Goal: Information Seeking & Learning: Find specific page/section

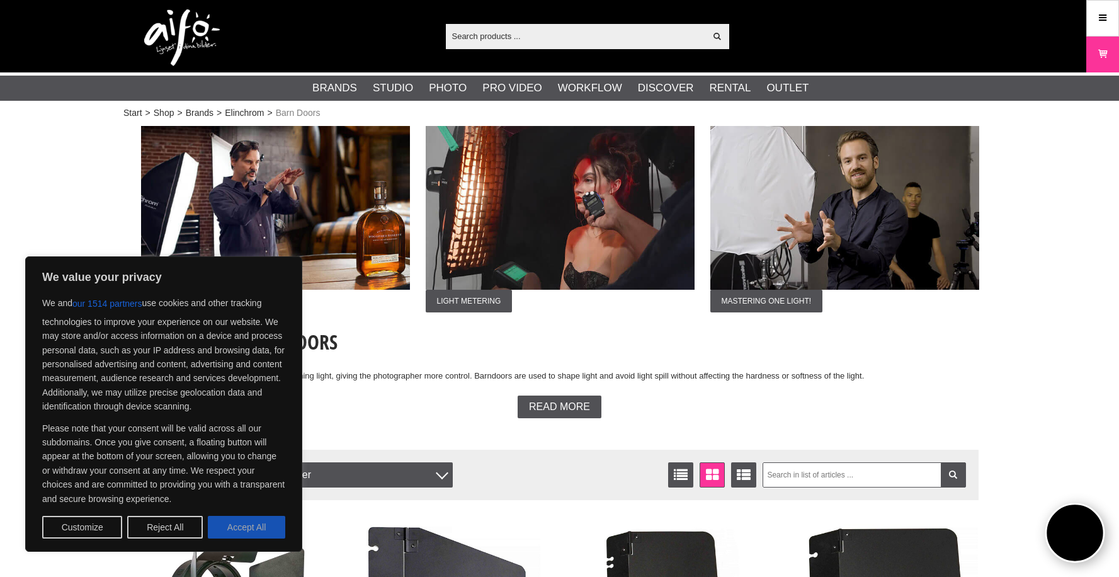
click at [252, 531] on button "Accept All" at bounding box center [246, 527] width 77 height 23
checkbox input "true"
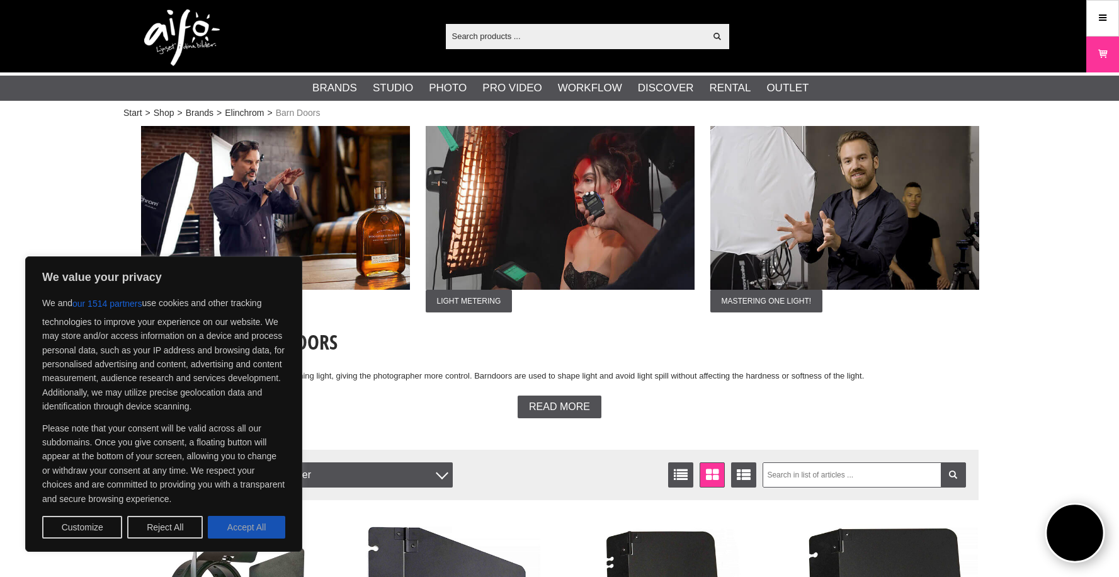
checkbox input "true"
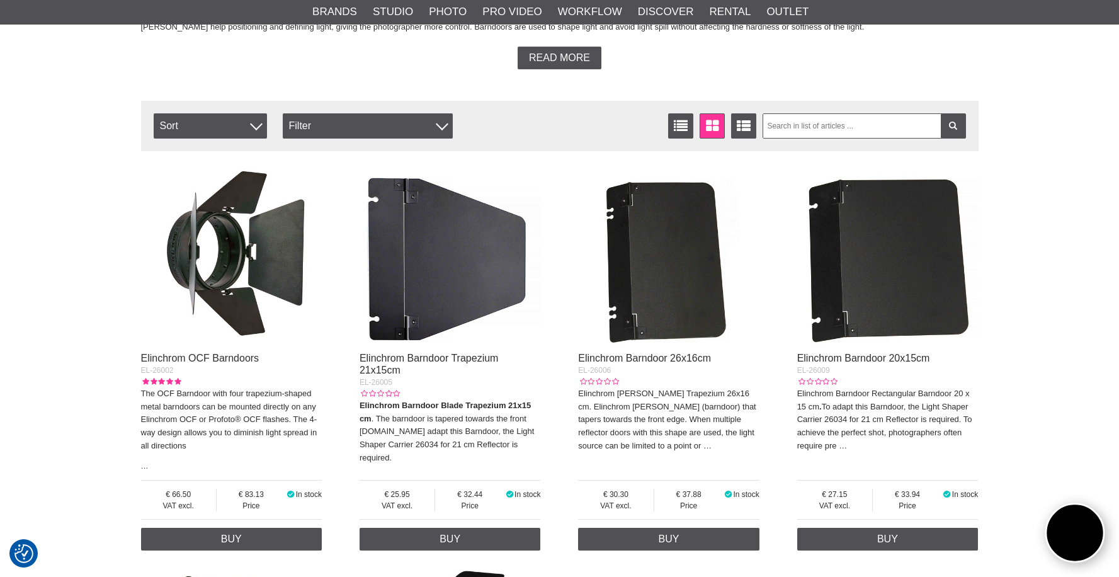
scroll to position [352, 0]
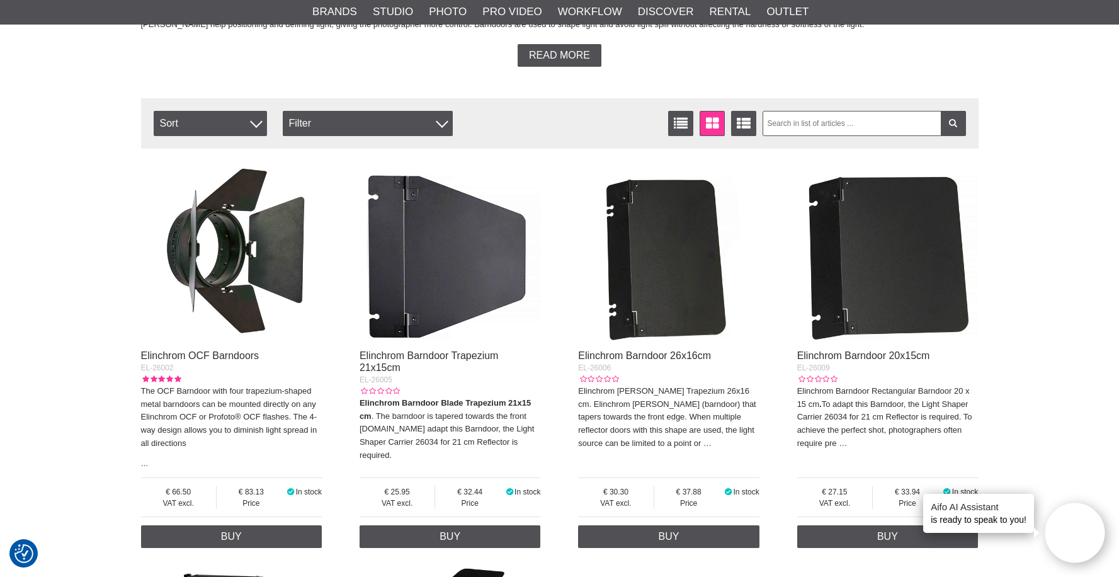
click at [268, 270] on img at bounding box center [231, 251] width 181 height 181
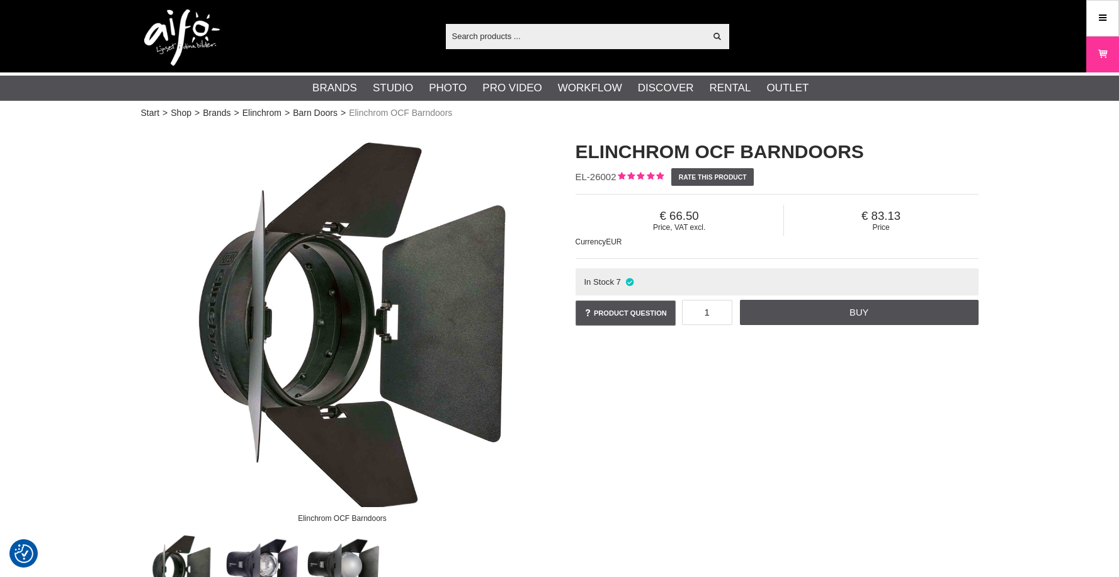
checkbox input "true"
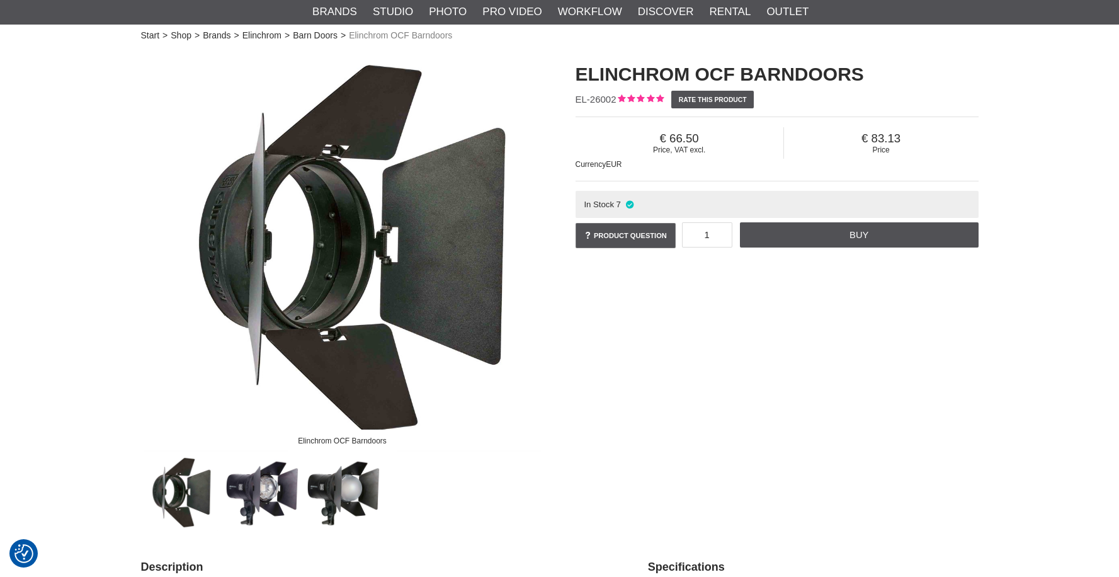
scroll to position [104, 0]
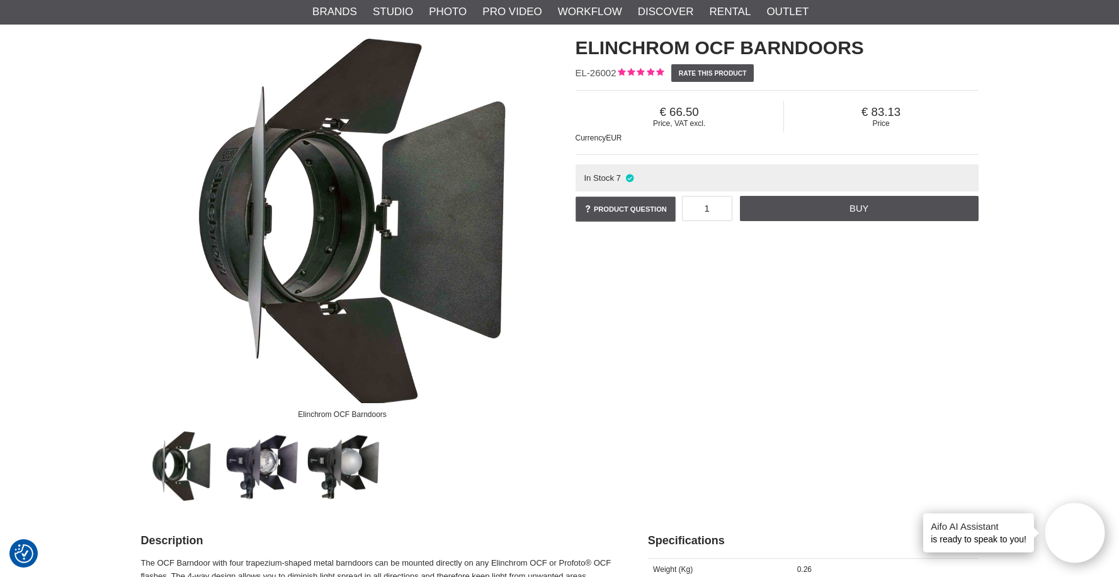
click at [269, 486] on img at bounding box center [261, 466] width 76 height 76
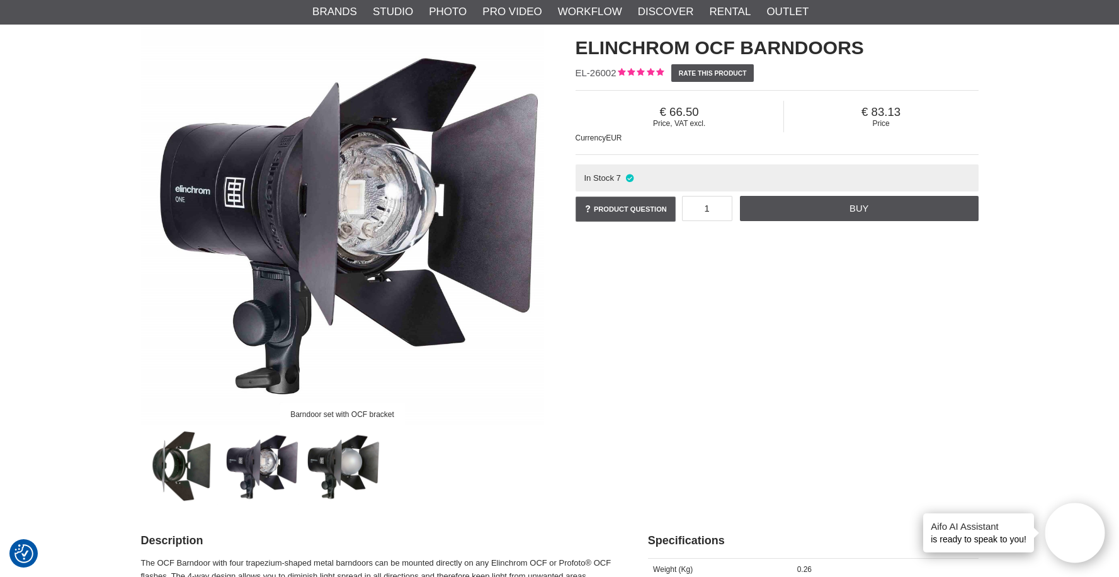
click at [336, 488] on img at bounding box center [342, 466] width 76 height 76
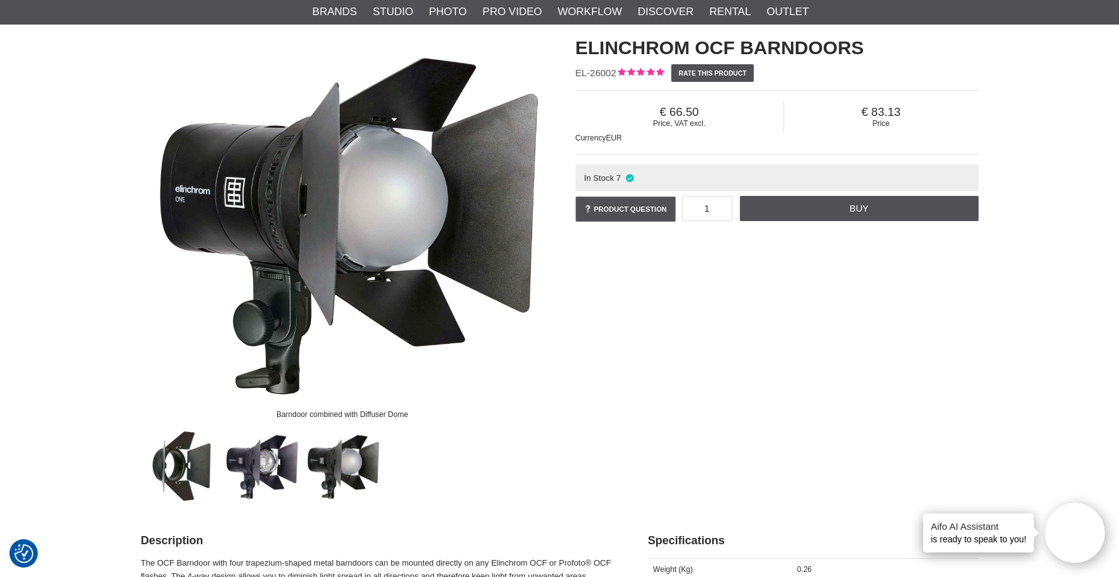
click at [265, 482] on img at bounding box center [261, 466] width 76 height 76
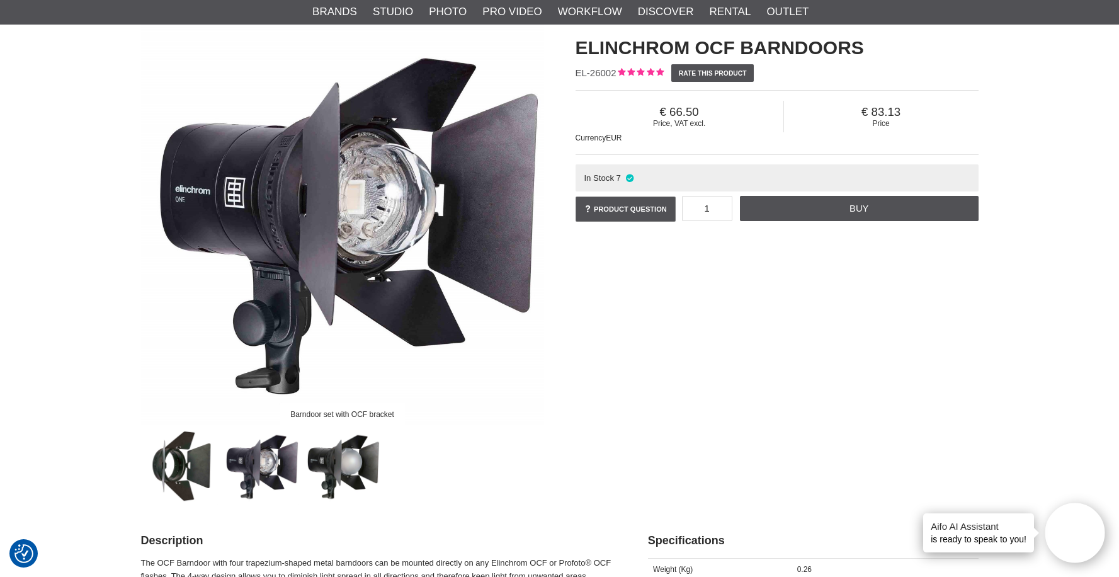
click at [341, 485] on img at bounding box center [342, 466] width 76 height 76
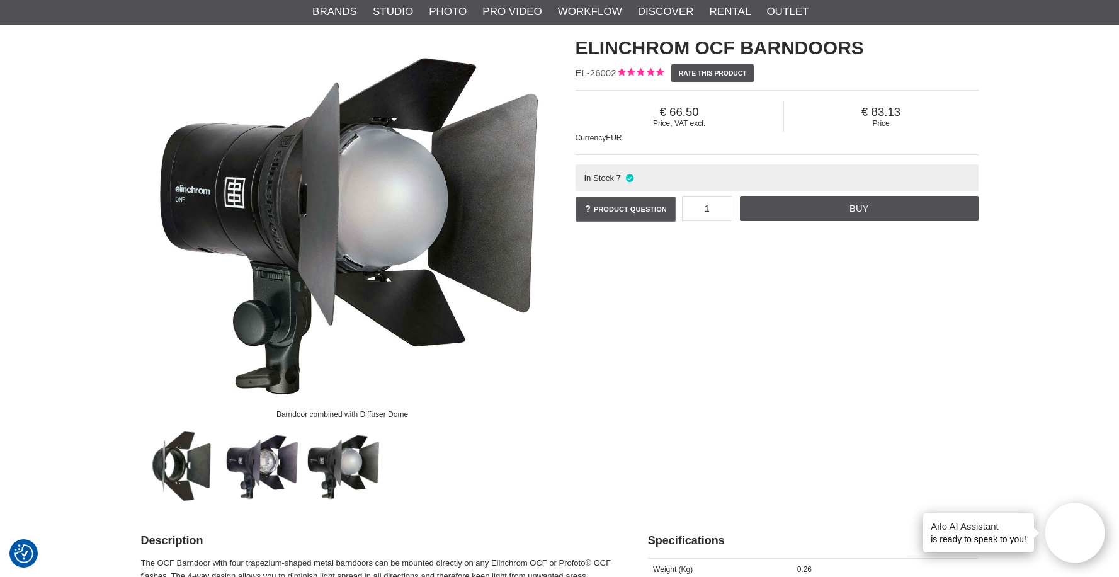
click at [180, 484] on img at bounding box center [180, 466] width 76 height 76
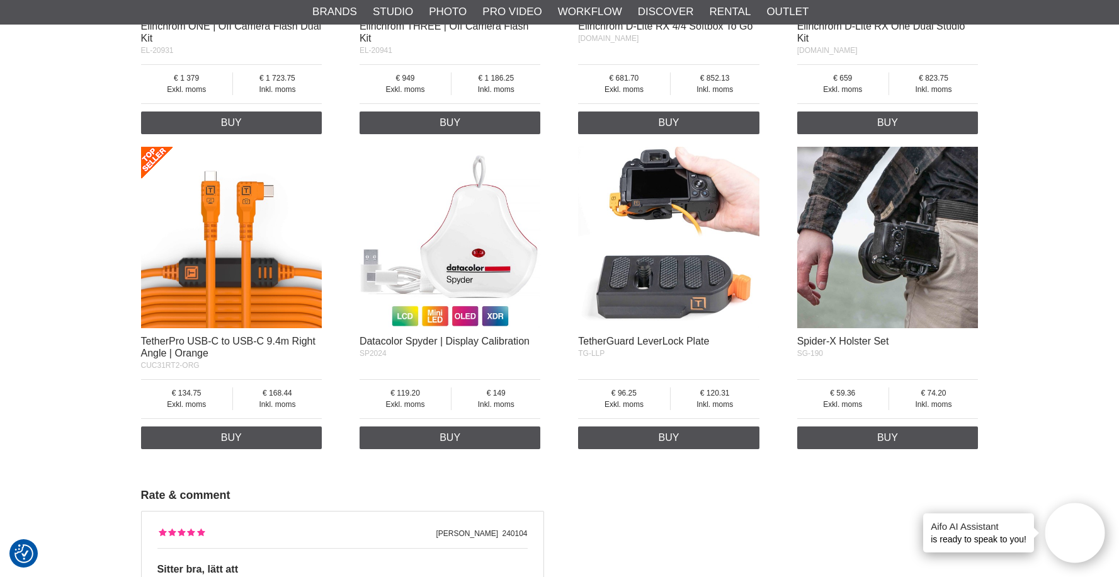
scroll to position [1138, 0]
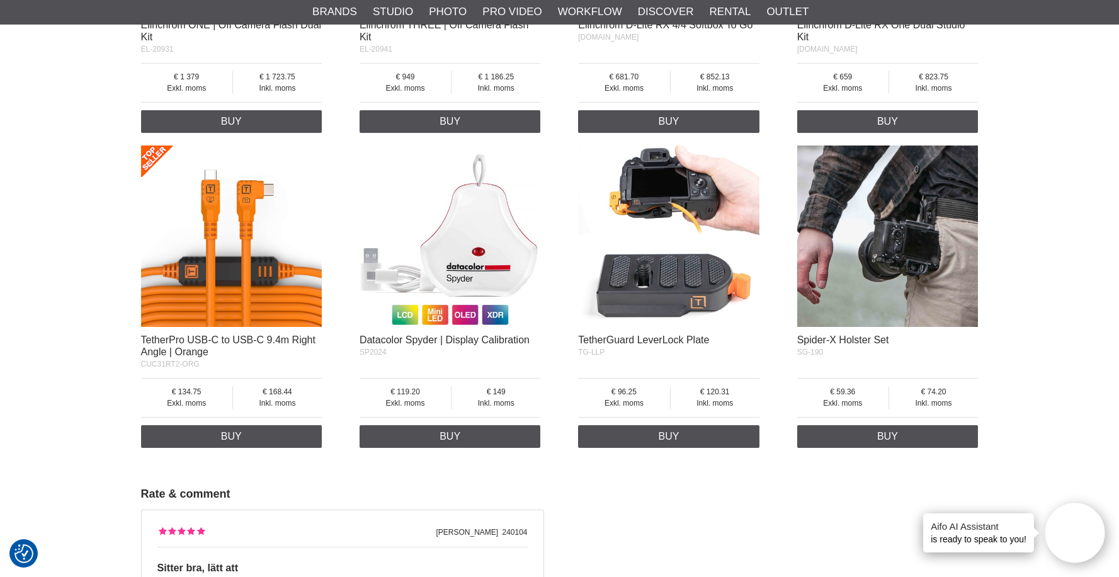
click at [901, 261] on img at bounding box center [887, 236] width 181 height 181
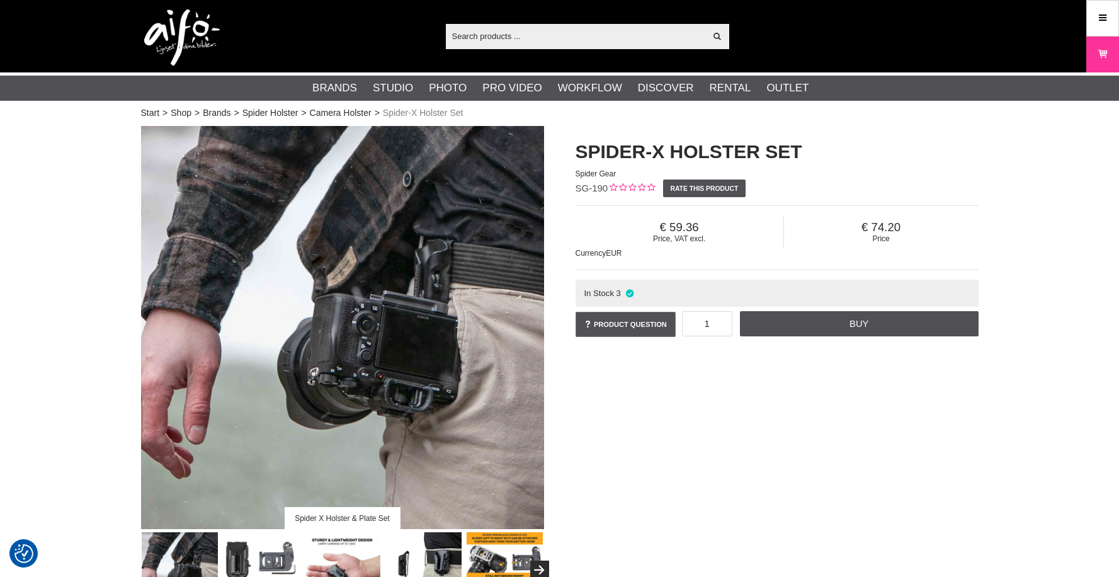
checkbox input "true"
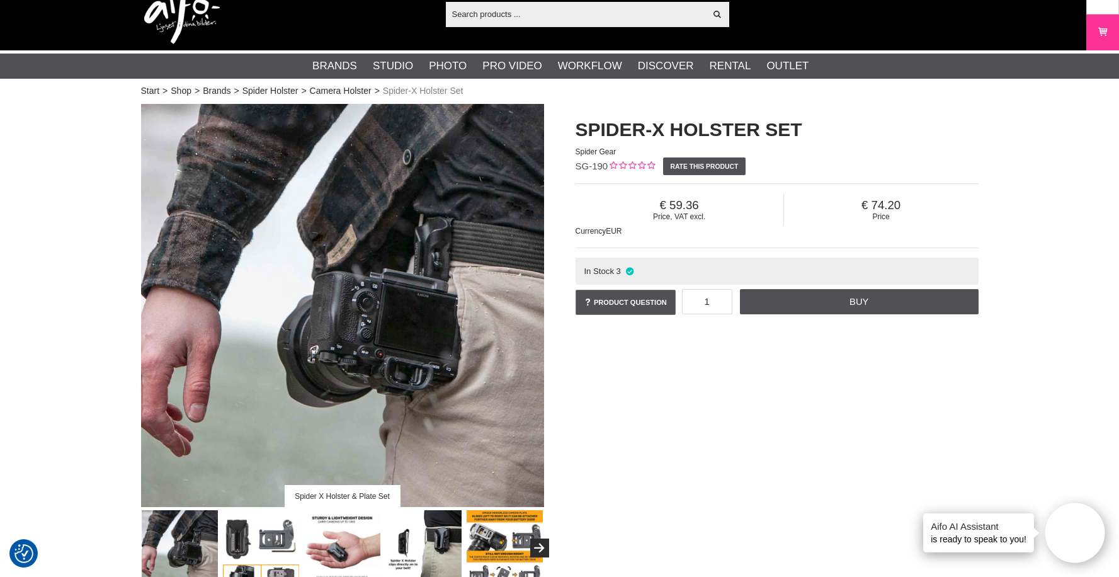
scroll to position [65, 0]
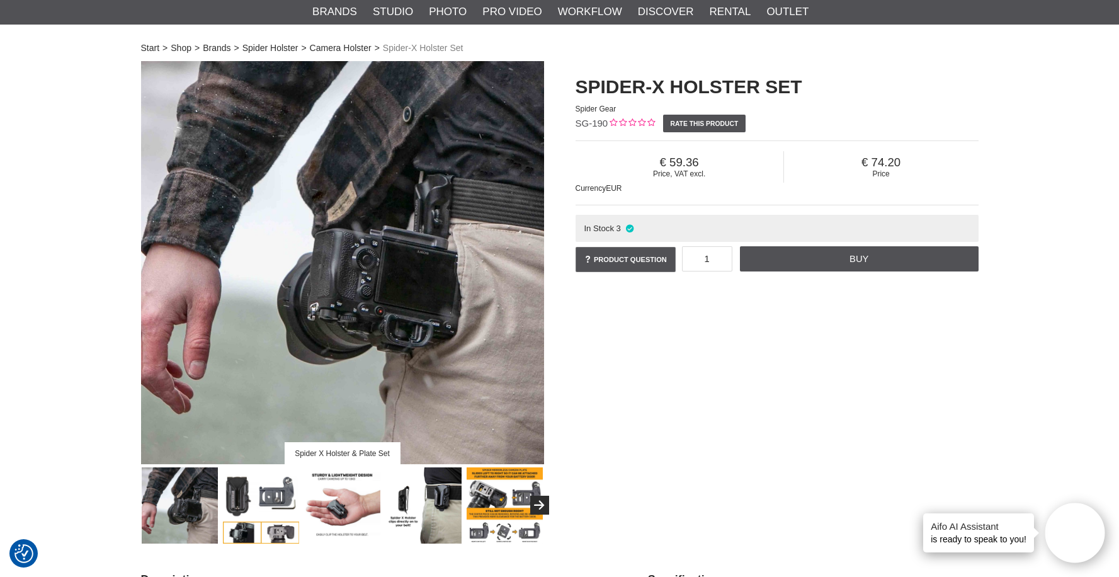
click at [277, 496] on img at bounding box center [261, 505] width 76 height 76
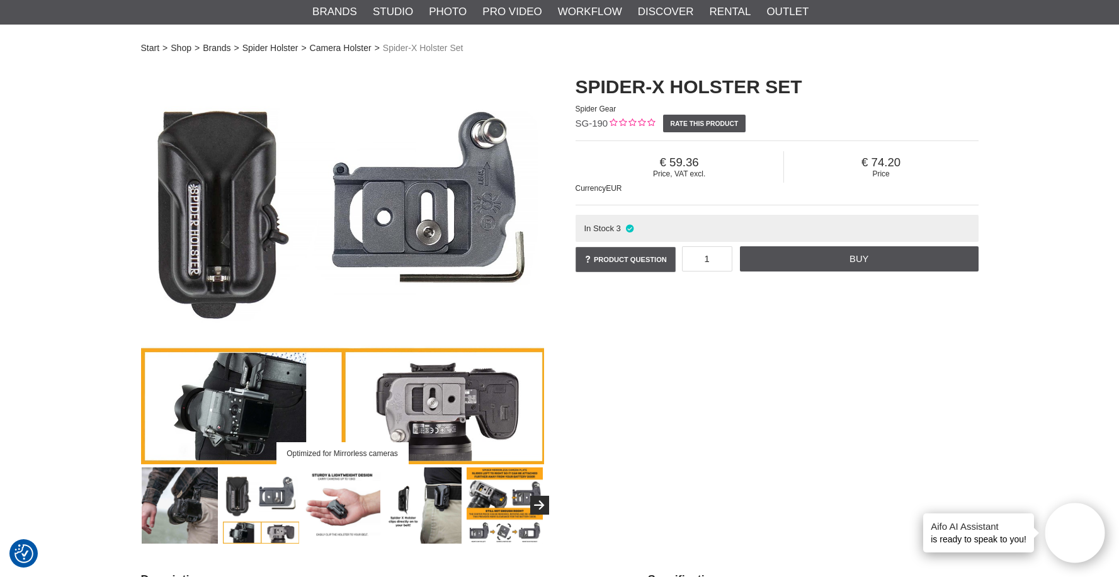
click at [341, 497] on img at bounding box center [342, 505] width 76 height 76
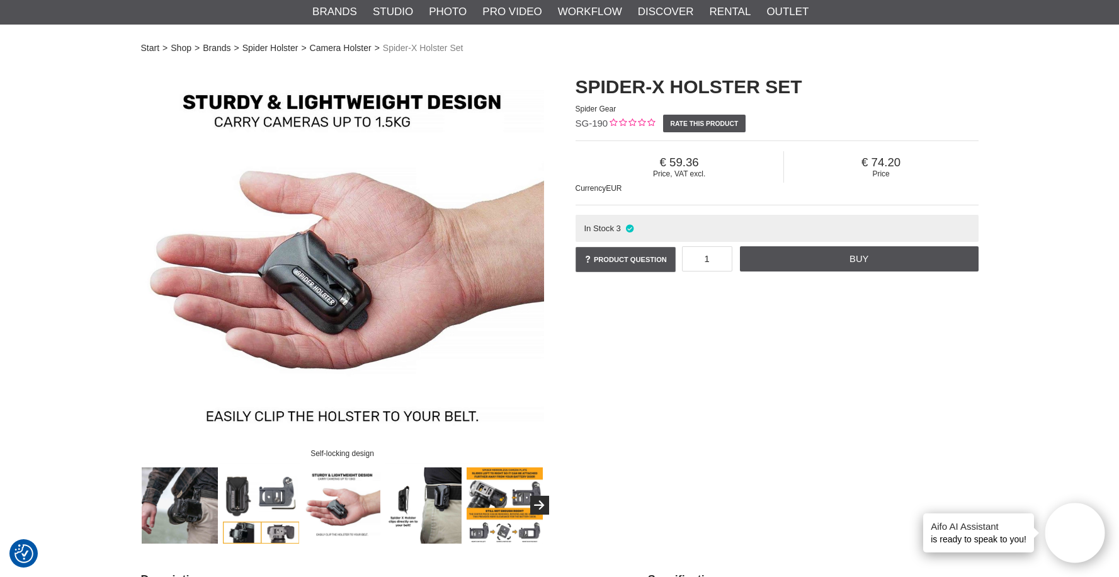
click at [481, 513] on img at bounding box center [505, 505] width 76 height 76
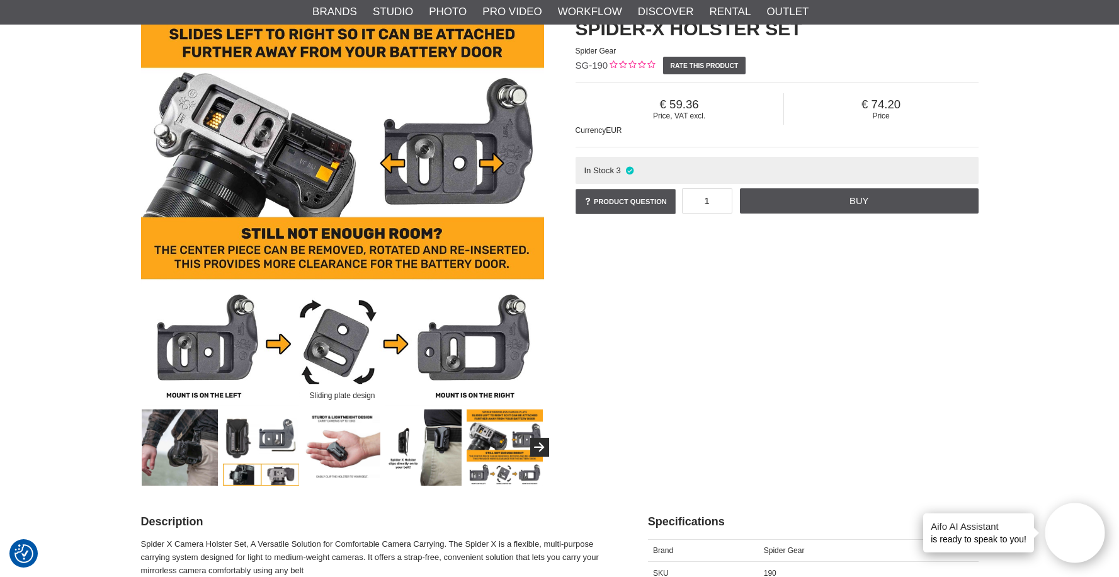
scroll to position [124, 0]
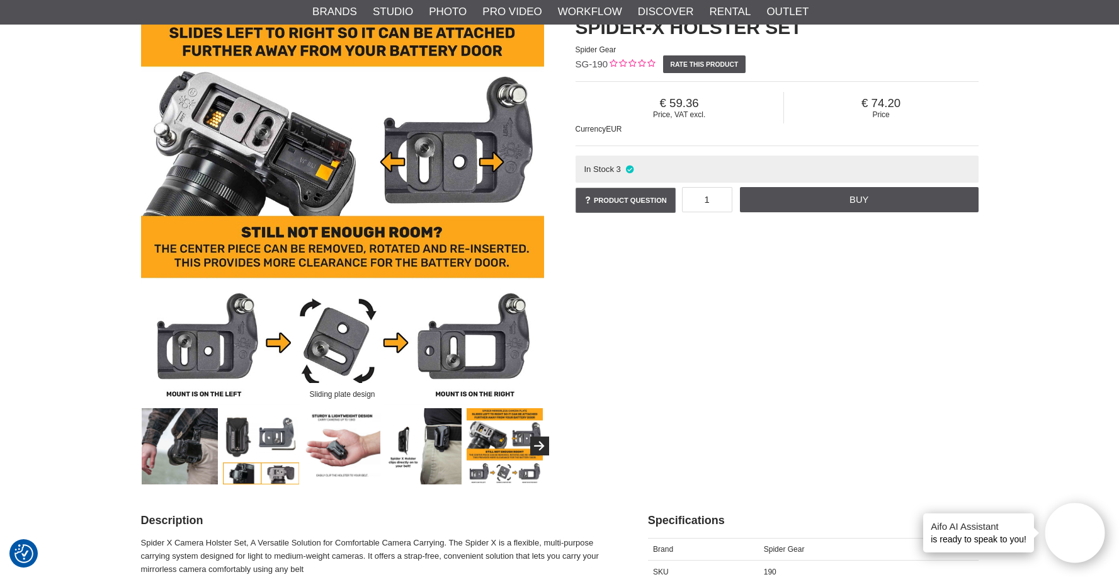
click at [435, 465] on img at bounding box center [424, 446] width 76 height 76
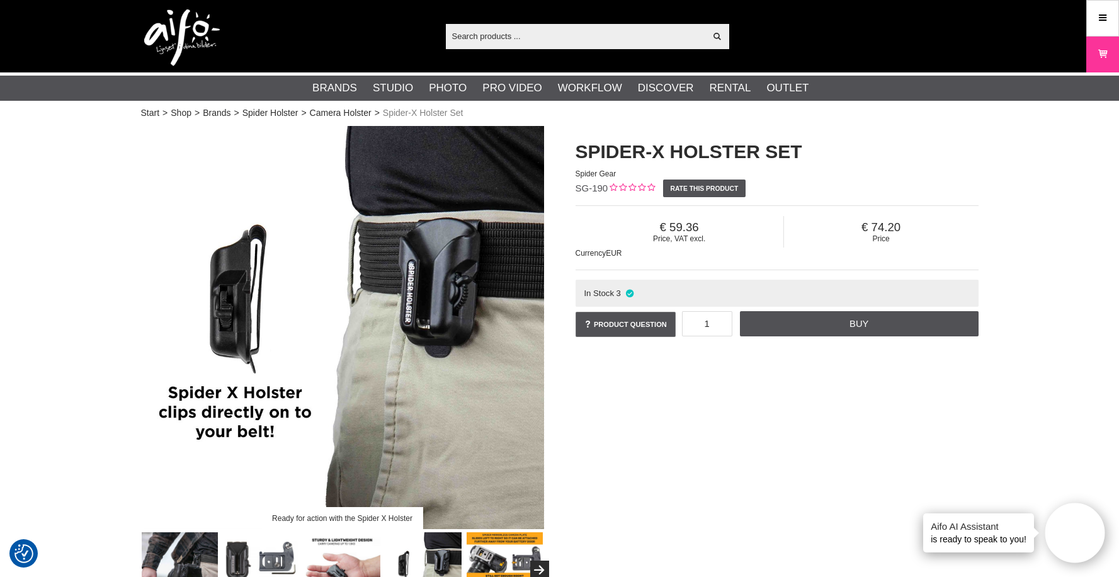
scroll to position [0, 0]
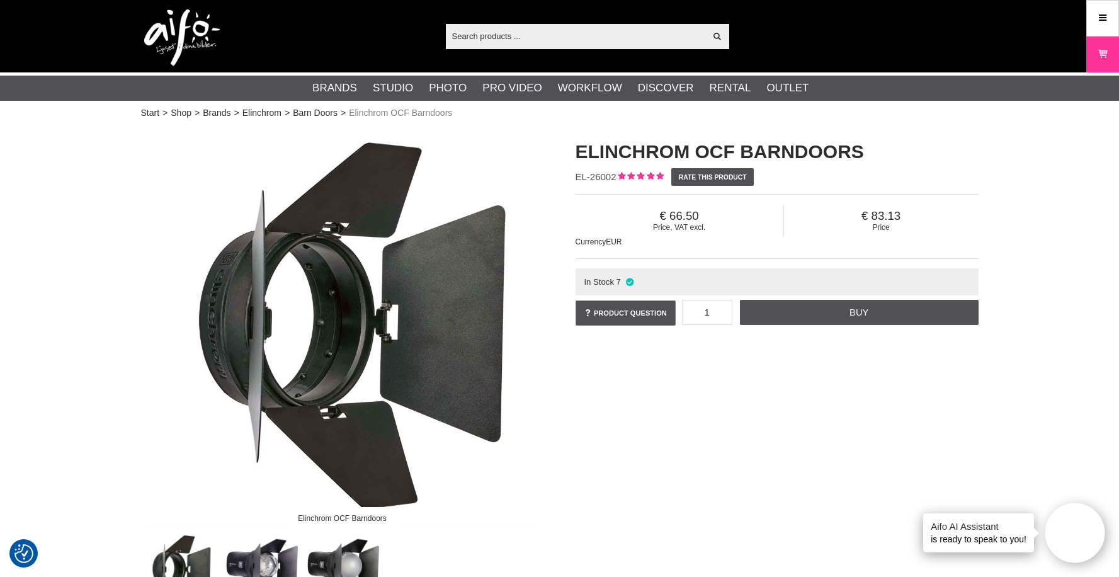
click at [506, 43] on input "text" at bounding box center [576, 35] width 260 height 19
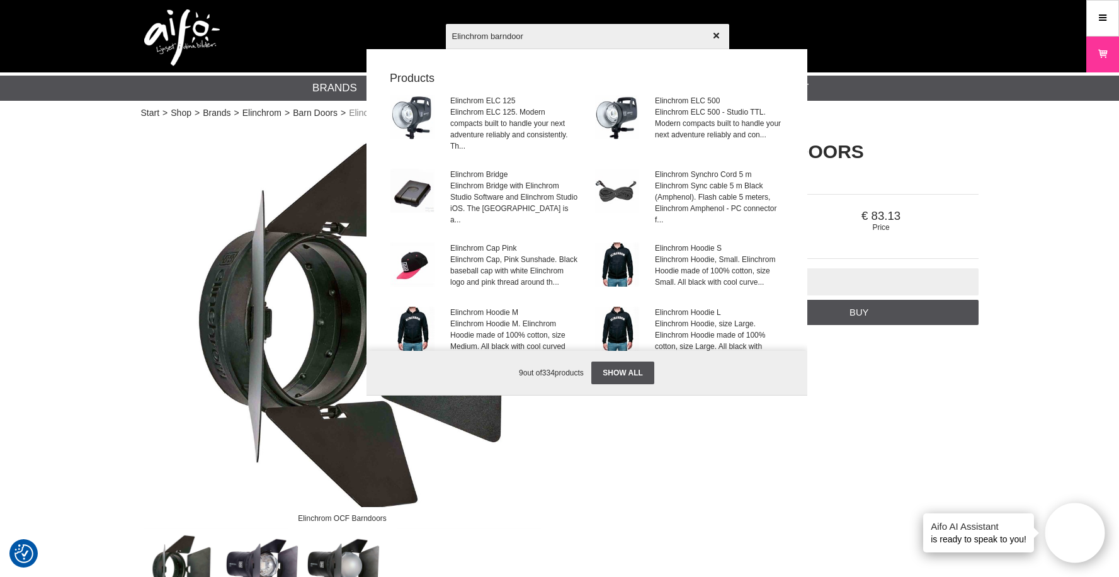
type input "Elinchrom barndoors"
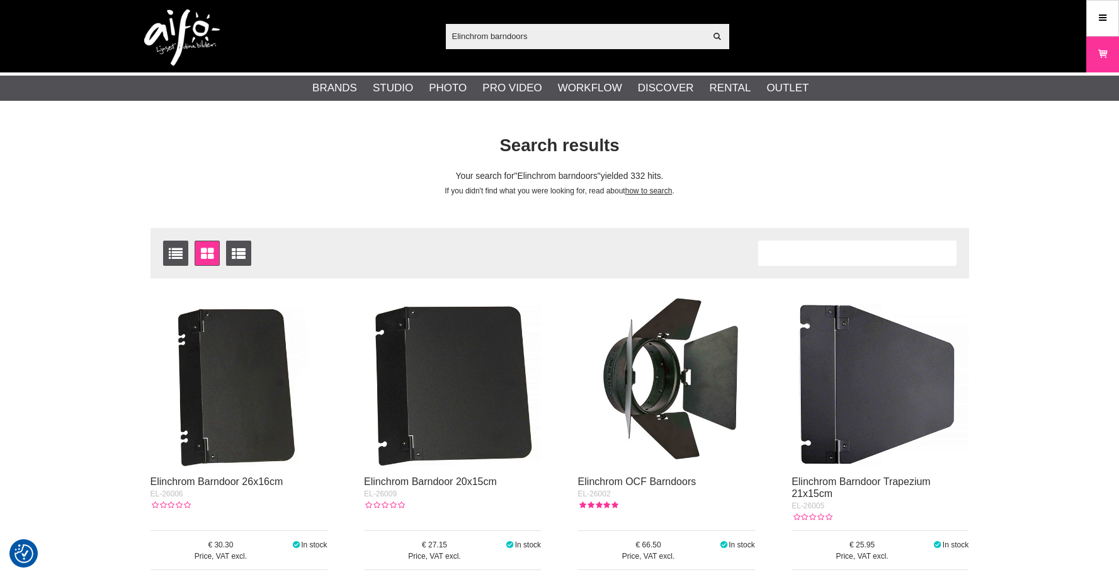
checkbox input "true"
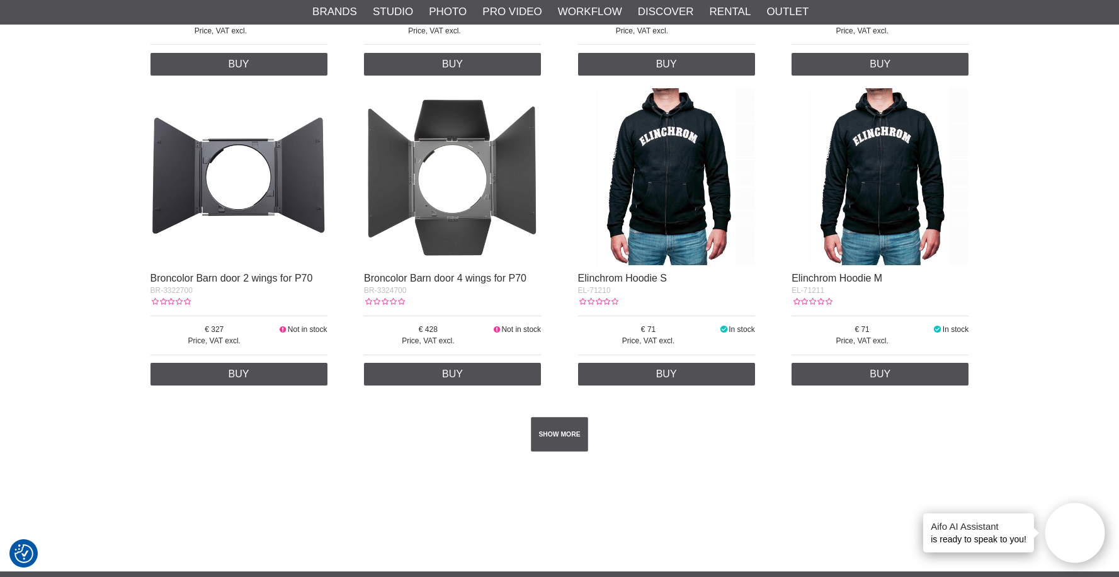
scroll to position [2125, 0]
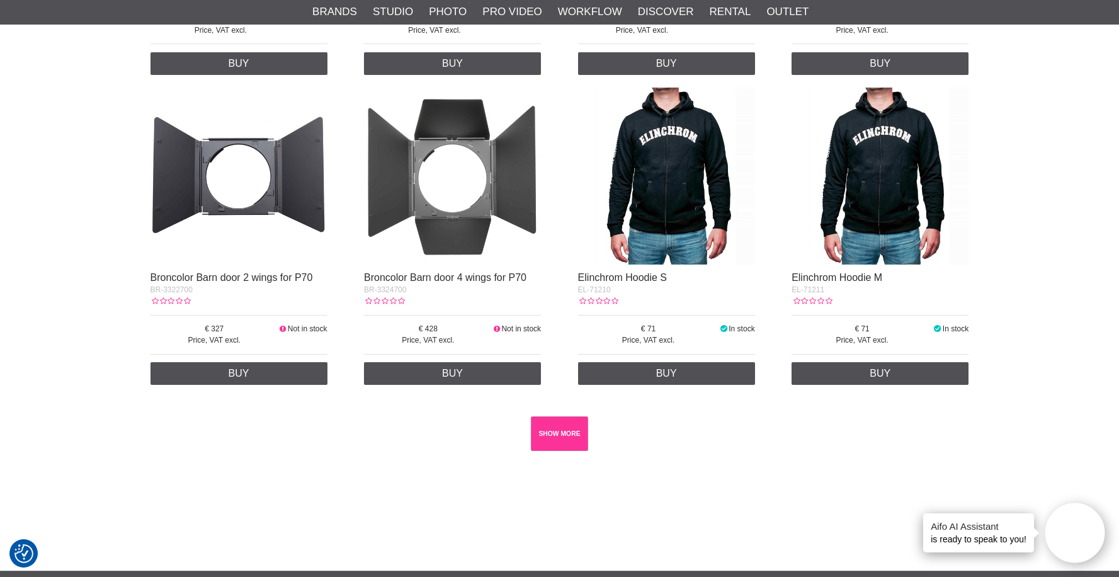
click at [570, 434] on link "SHOW MORE" at bounding box center [559, 433] width 57 height 35
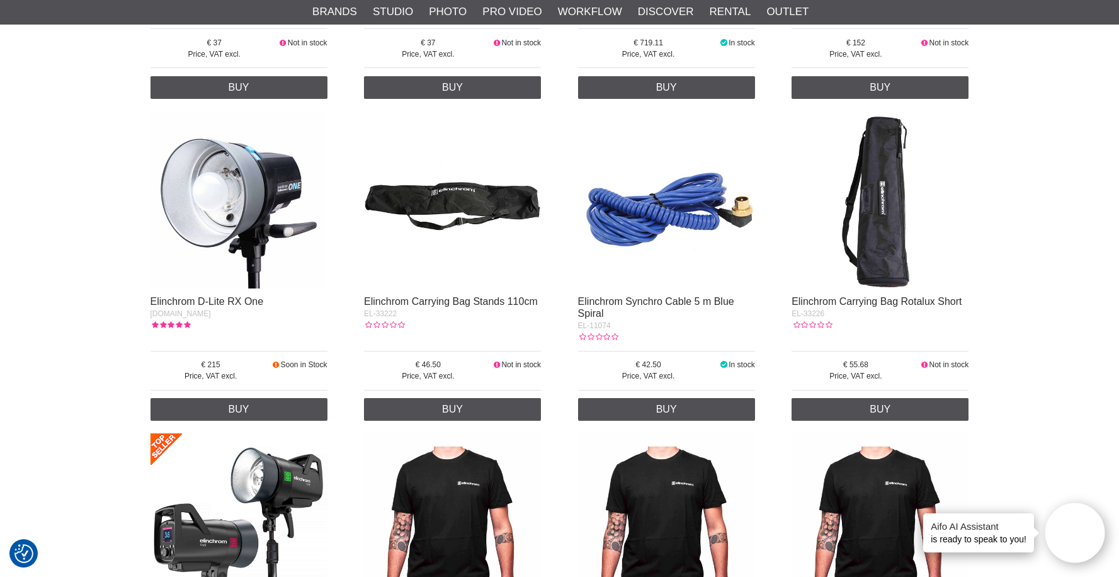
scroll to position [6792, 0]
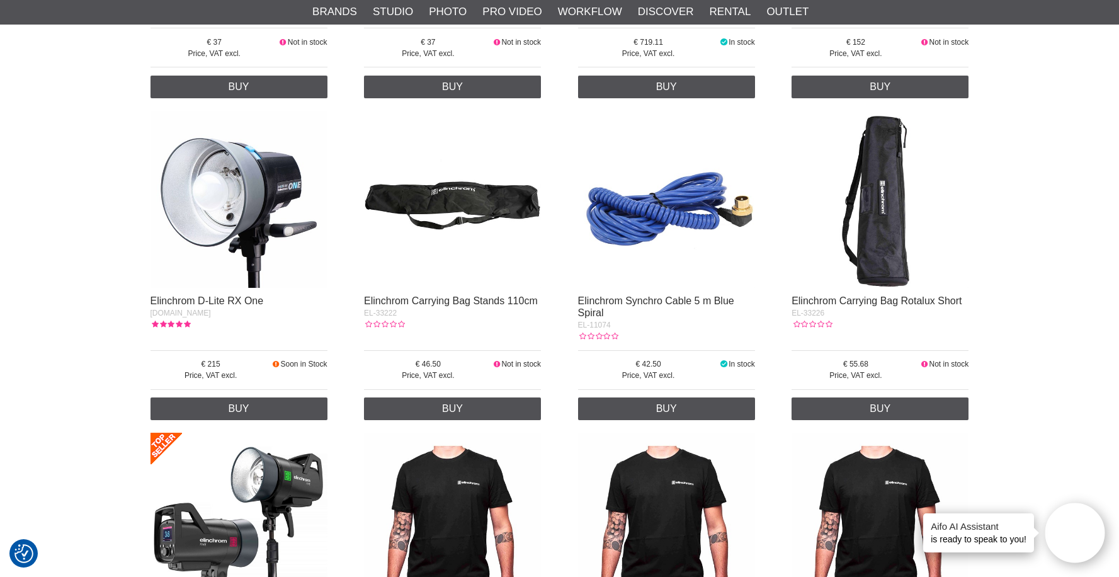
click at [223, 185] on img at bounding box center [239, 199] width 177 height 177
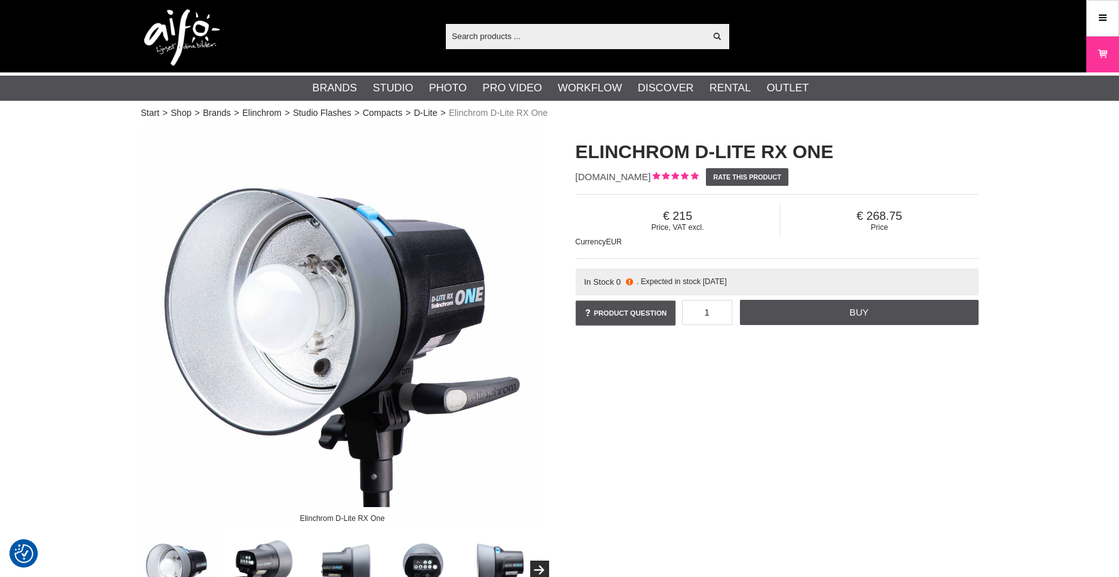
checkbox input "true"
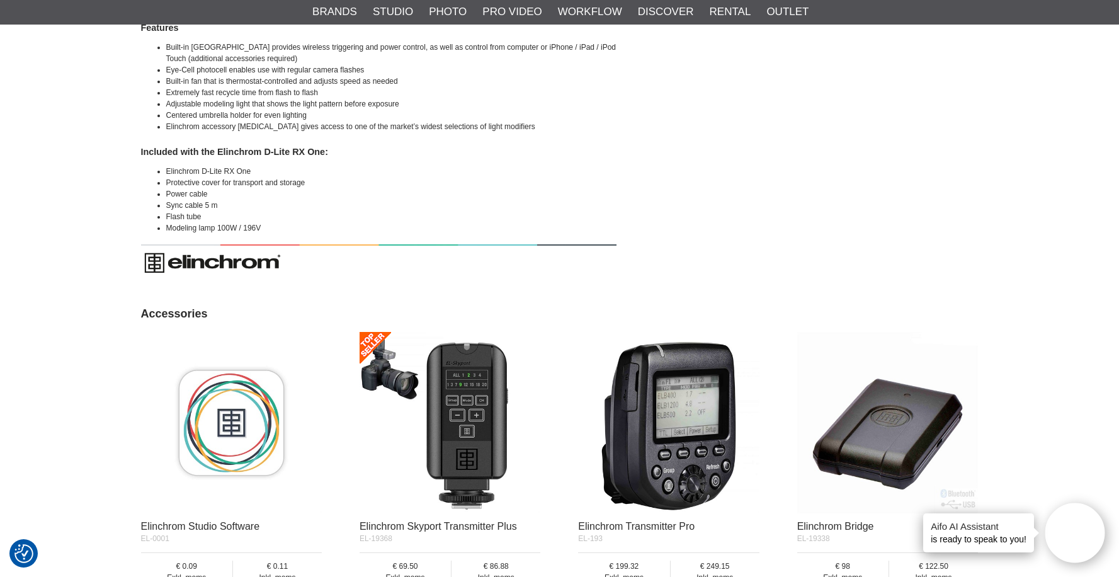
scroll to position [1249, 0]
